Goal: Transaction & Acquisition: Purchase product/service

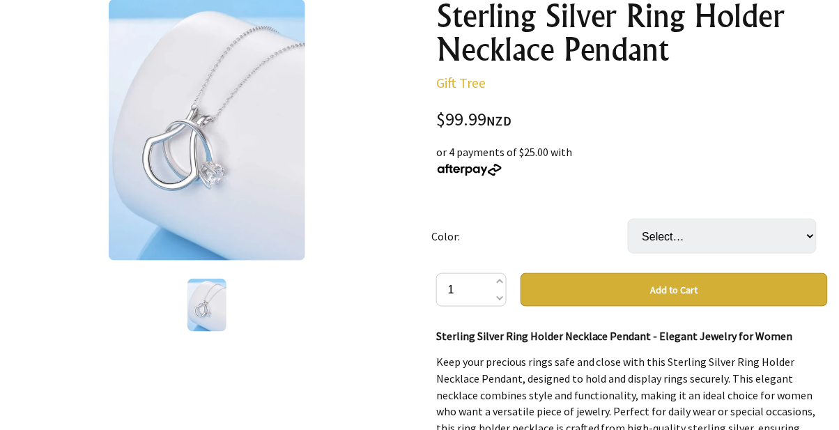
scroll to position [188, 0]
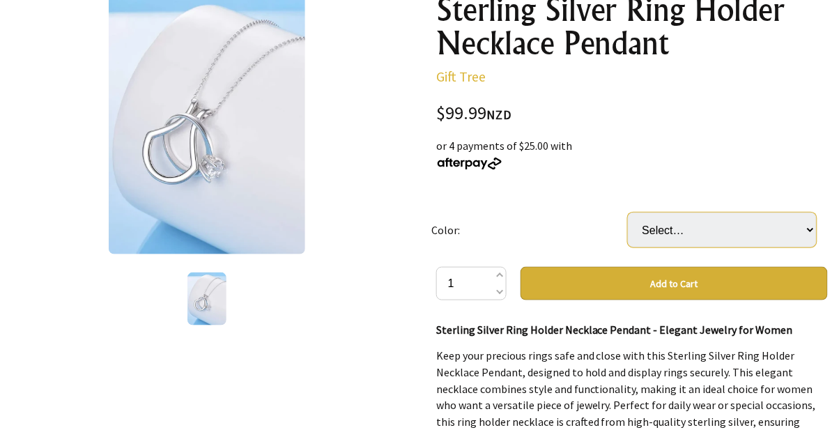
click at [811, 233] on select "Select… Silver Rose Gold" at bounding box center [721, 229] width 189 height 35
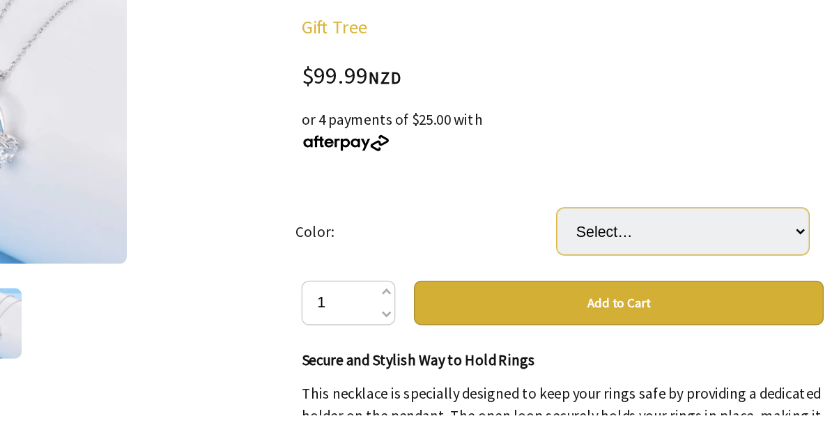
scroll to position [127, 0]
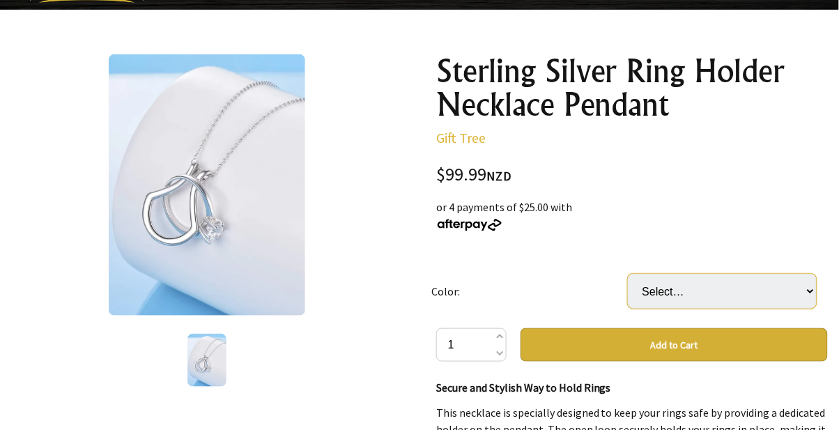
click at [806, 295] on select "Select… Silver Rose Gold" at bounding box center [721, 291] width 189 height 35
select select "Rose Gold"
click at [627, 274] on select "Select… Silver Rose Gold" at bounding box center [721, 291] width 189 height 35
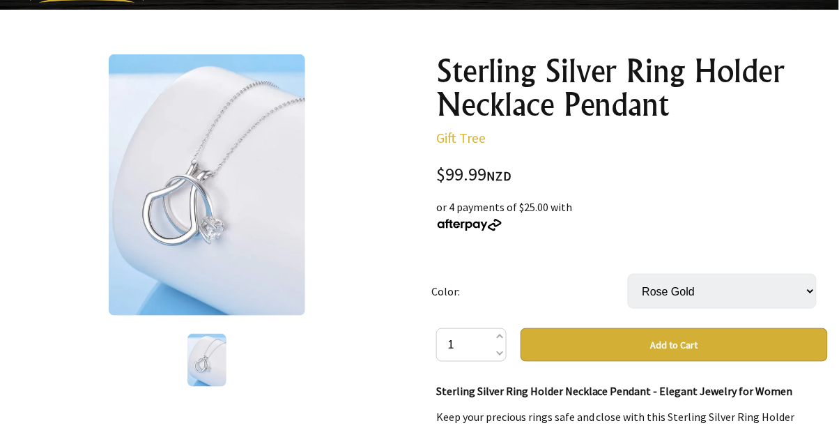
click at [804, 290] on select "Select… Silver Rose Gold" at bounding box center [721, 291] width 189 height 35
select select "Silver"
click at [627, 274] on select "Select… Silver Rose Gold" at bounding box center [721, 291] width 189 height 35
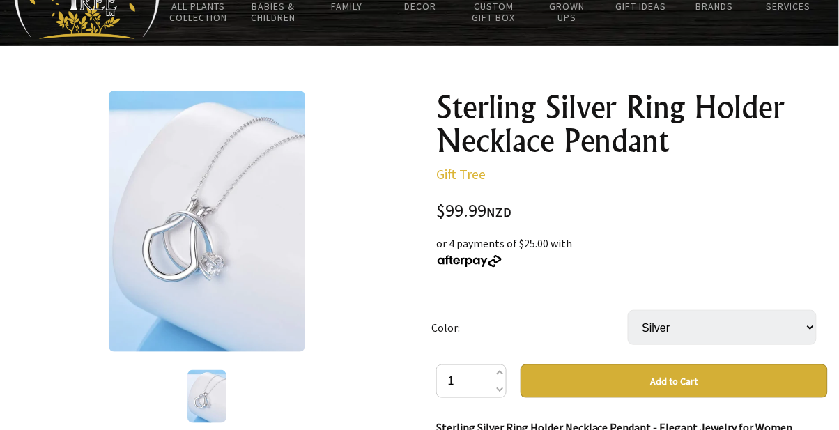
scroll to position [0, 0]
